Goal: Information Seeking & Learning: Learn about a topic

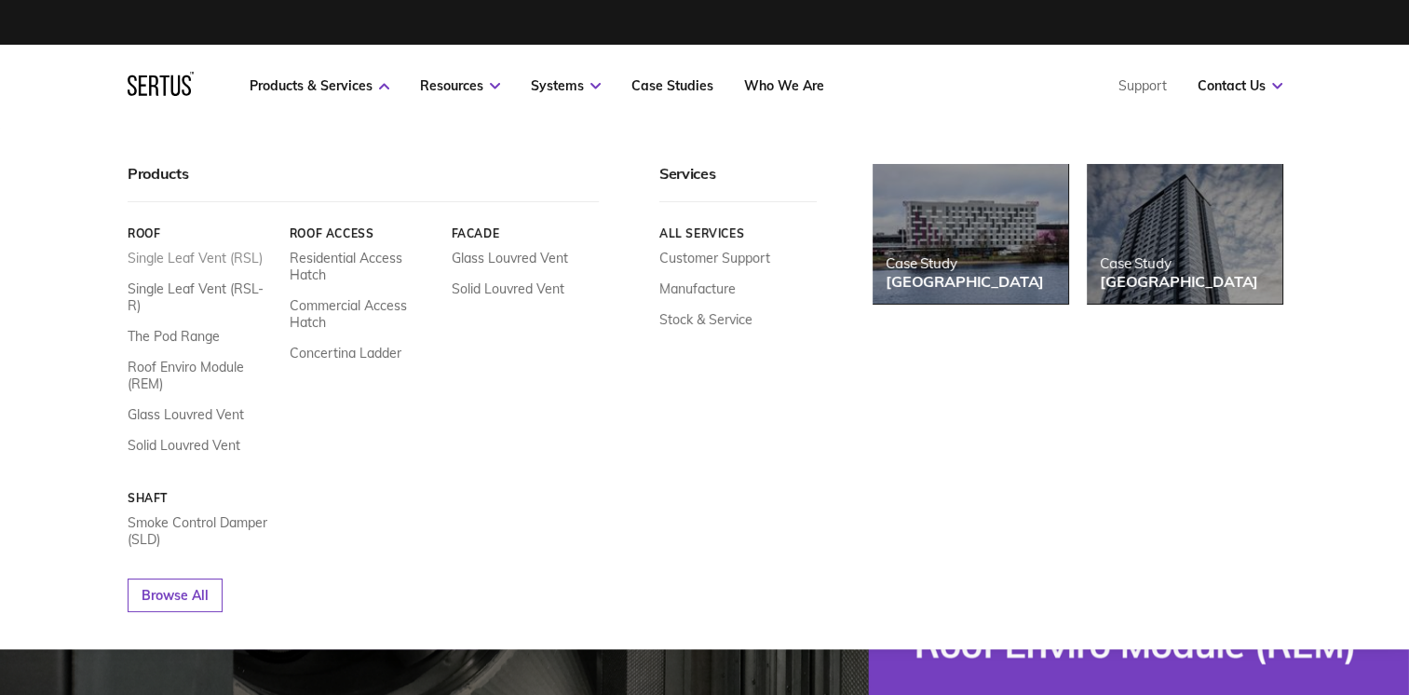
click at [170, 258] on link "Single Leaf Vent (RSL)" at bounding box center [195, 258] width 135 height 17
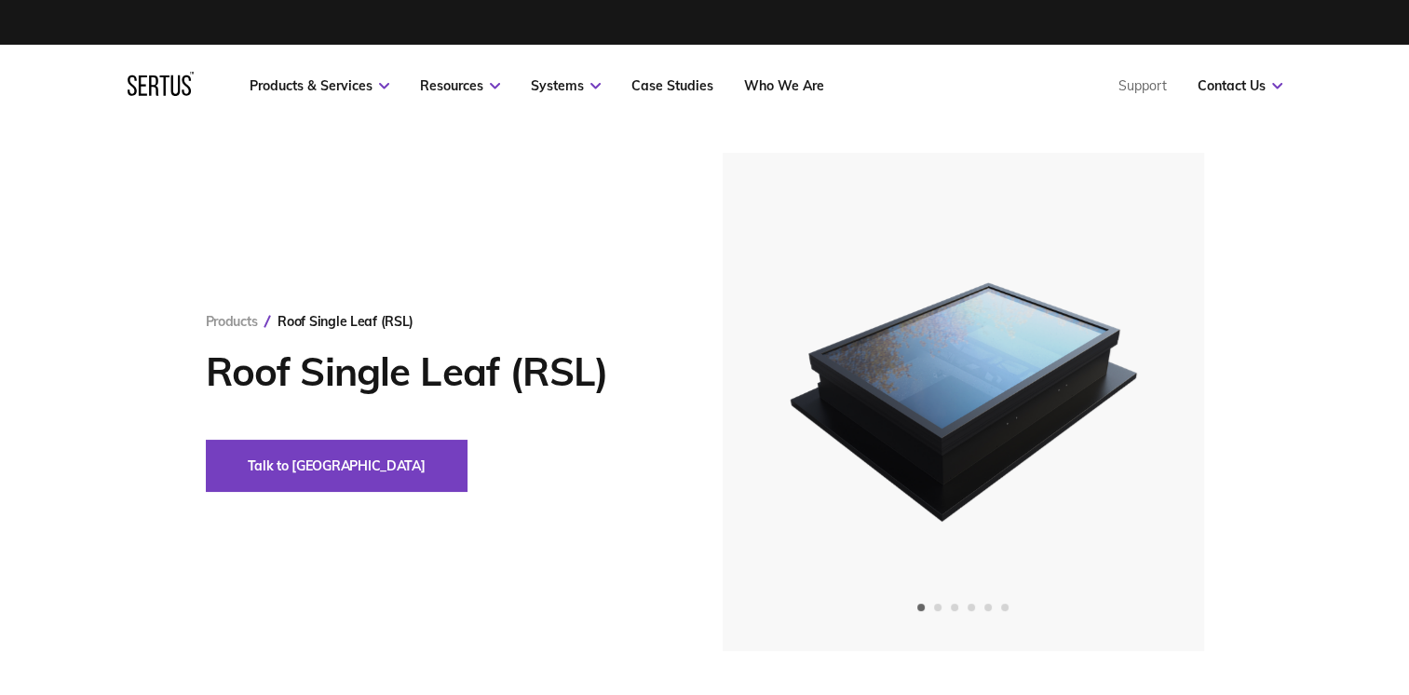
scroll to position [93, 0]
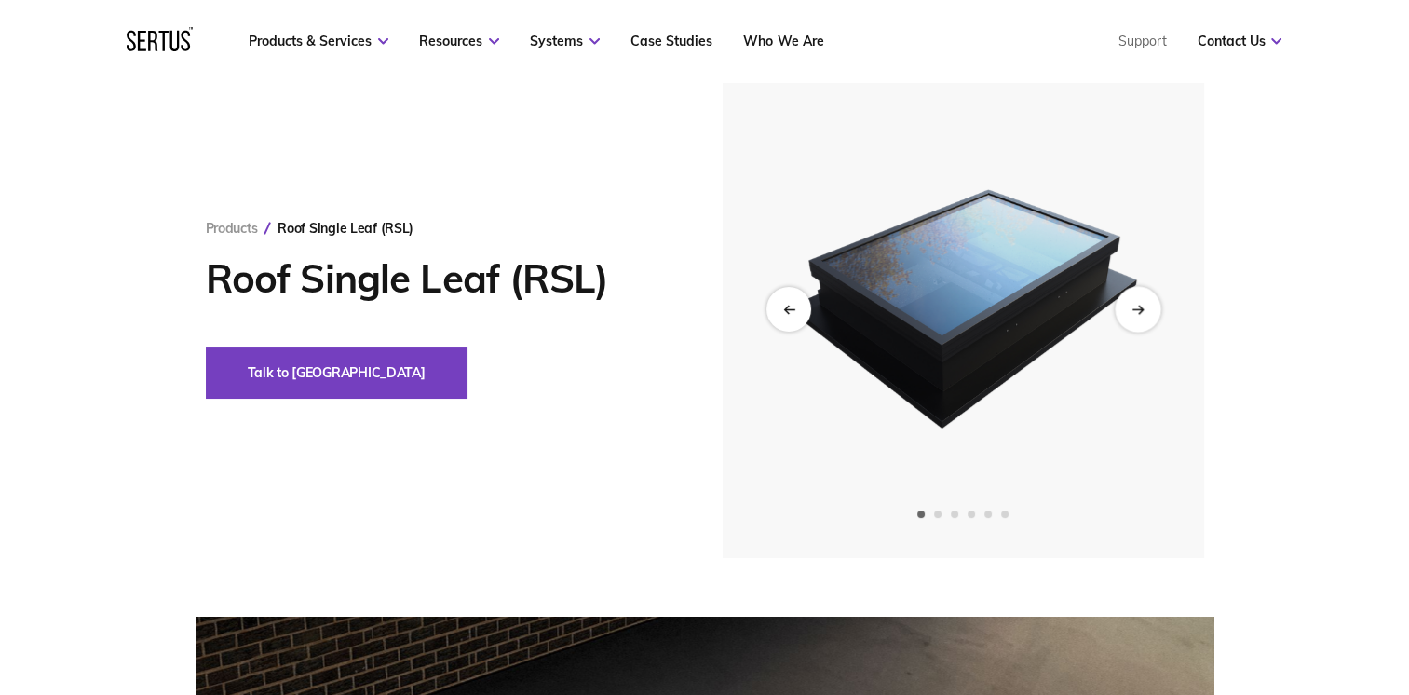
click at [1136, 309] on icon "Next slide" at bounding box center [1137, 309] width 12 height 10
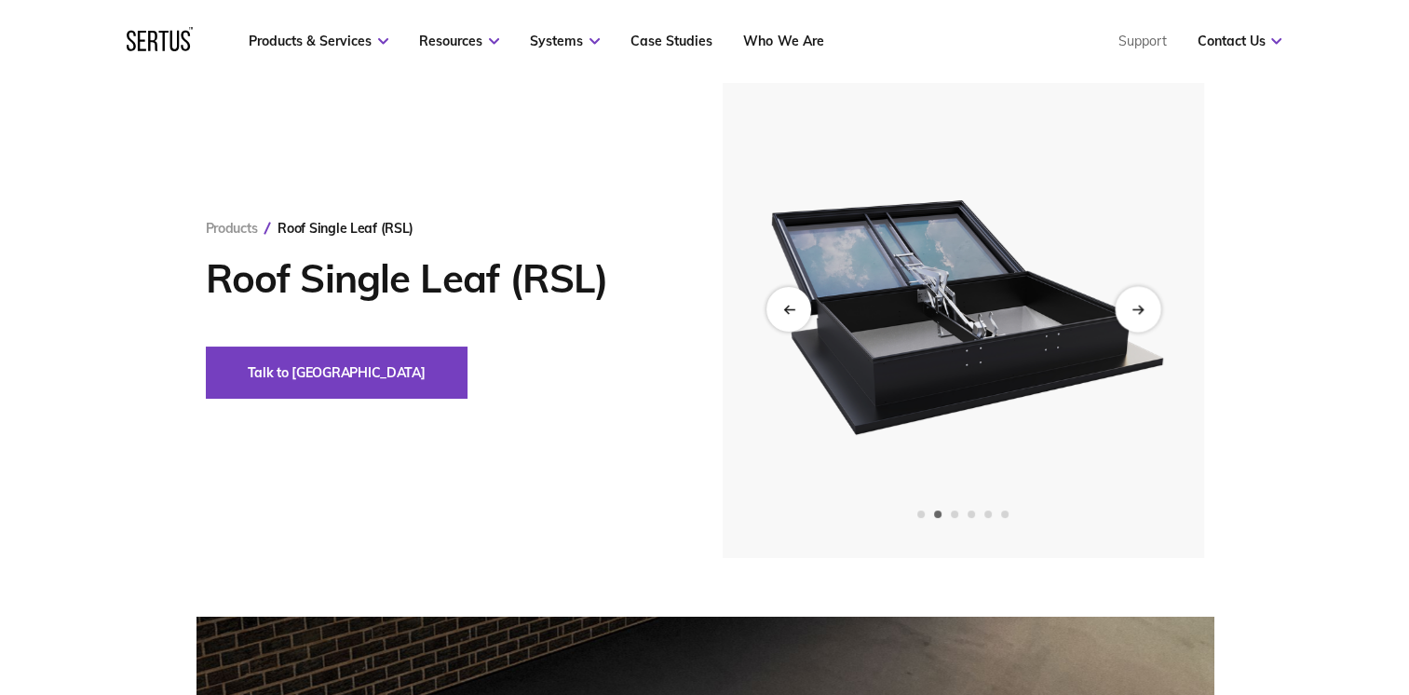
click at [1136, 309] on icon "Next slide" at bounding box center [1136, 309] width 10 height 0
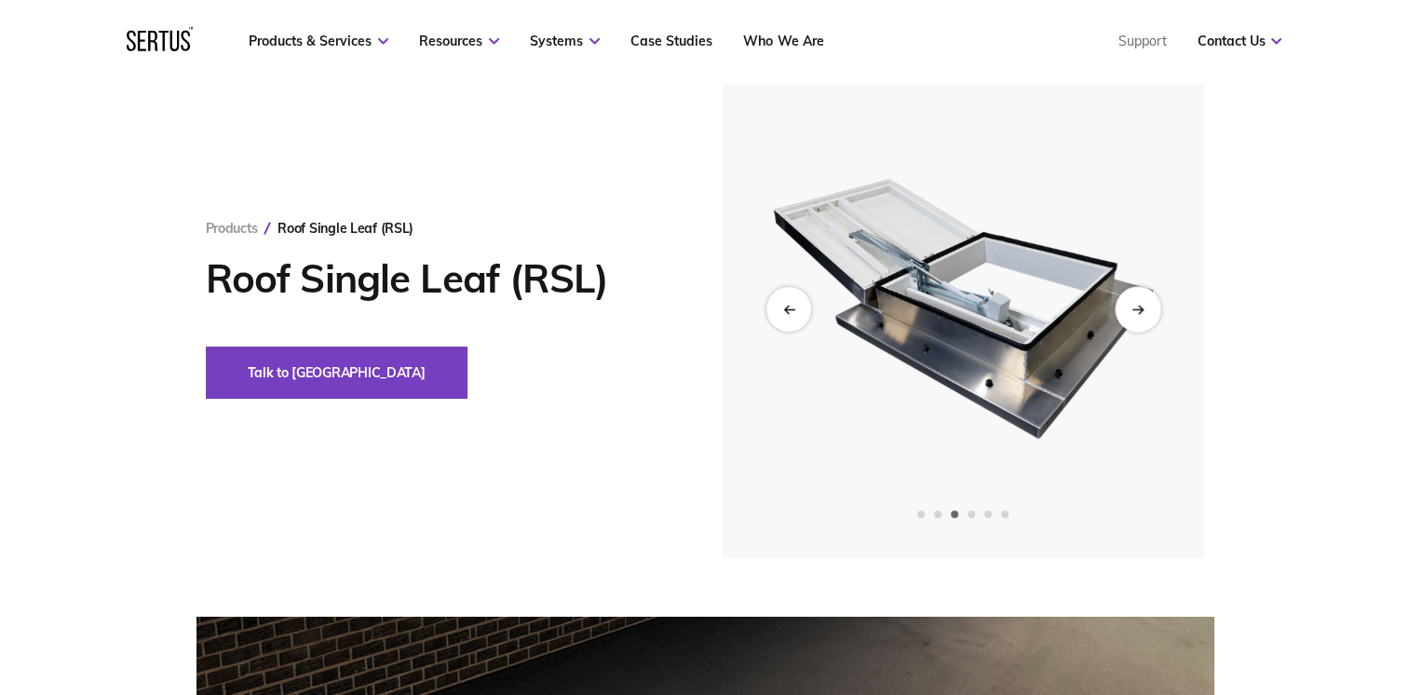
click at [1136, 307] on icon "Next slide" at bounding box center [1137, 309] width 12 height 10
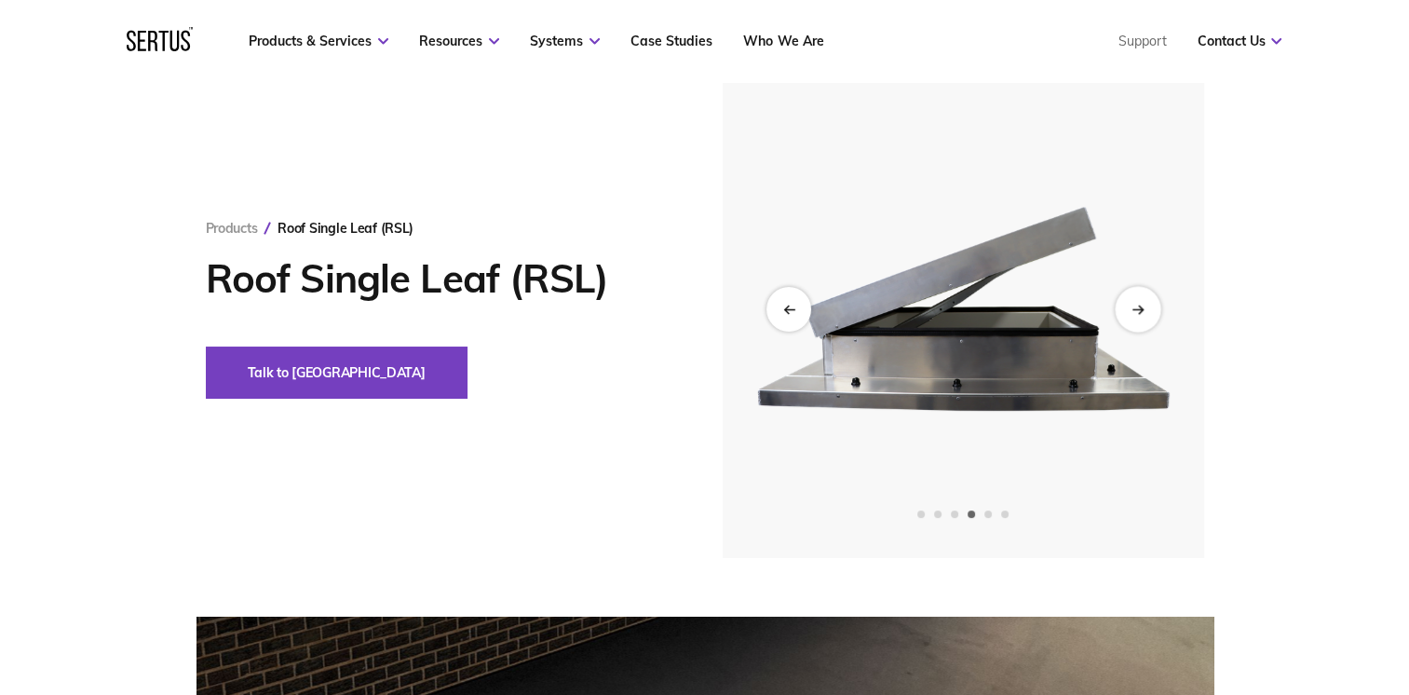
click at [1136, 307] on icon "Next slide" at bounding box center [1137, 309] width 12 height 10
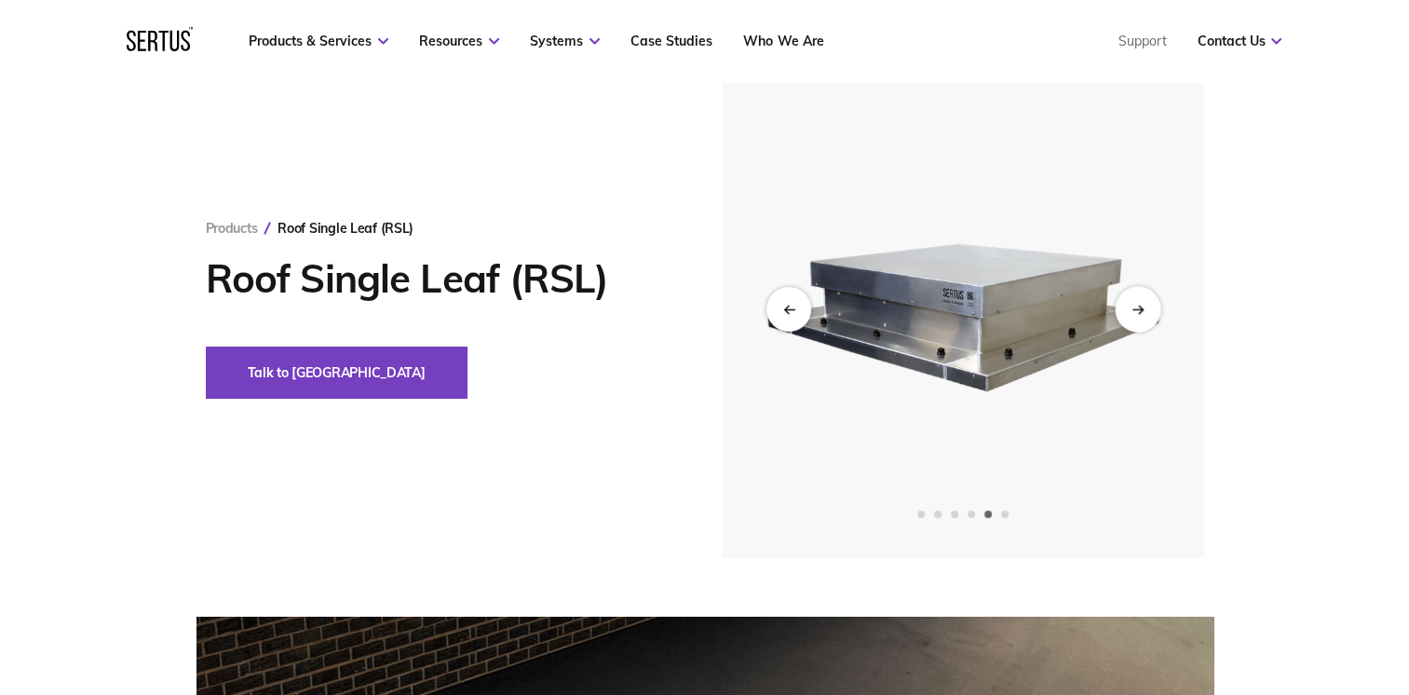
click at [1136, 307] on icon "Next slide" at bounding box center [1137, 309] width 12 height 10
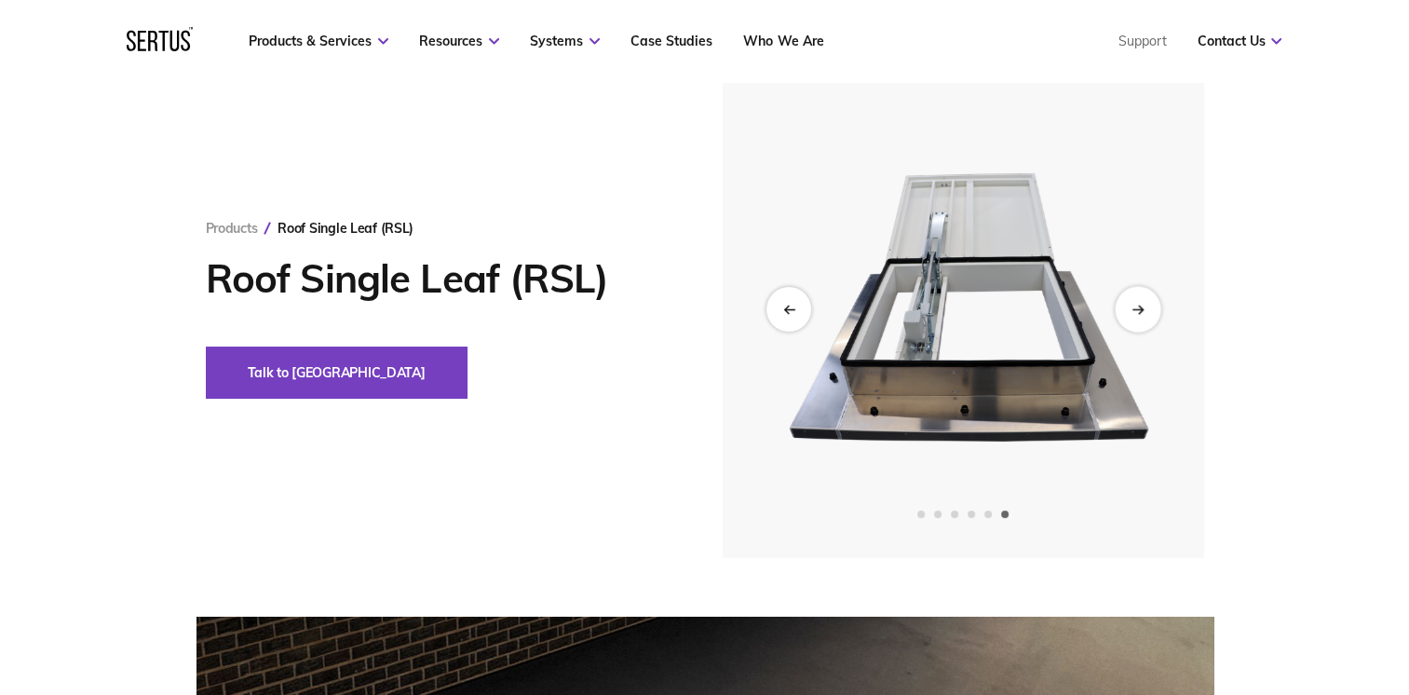
click at [1136, 307] on icon "Next slide" at bounding box center [1137, 309] width 12 height 10
